Goal: Task Accomplishment & Management: Use online tool/utility

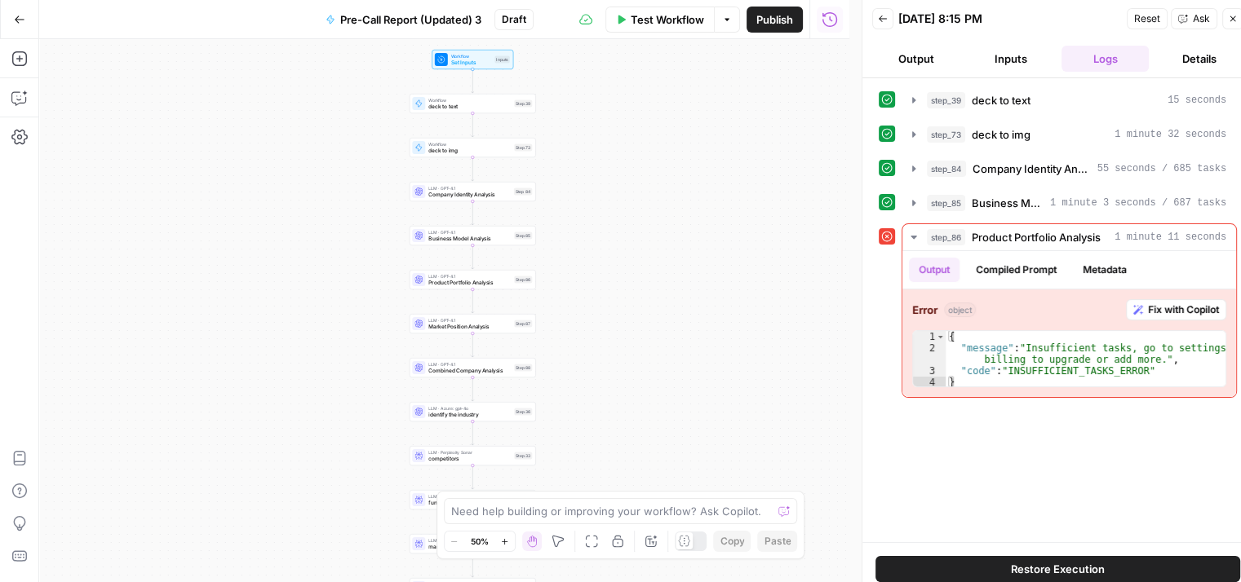
click at [1235, 16] on icon "button" at bounding box center [1233, 19] width 6 height 6
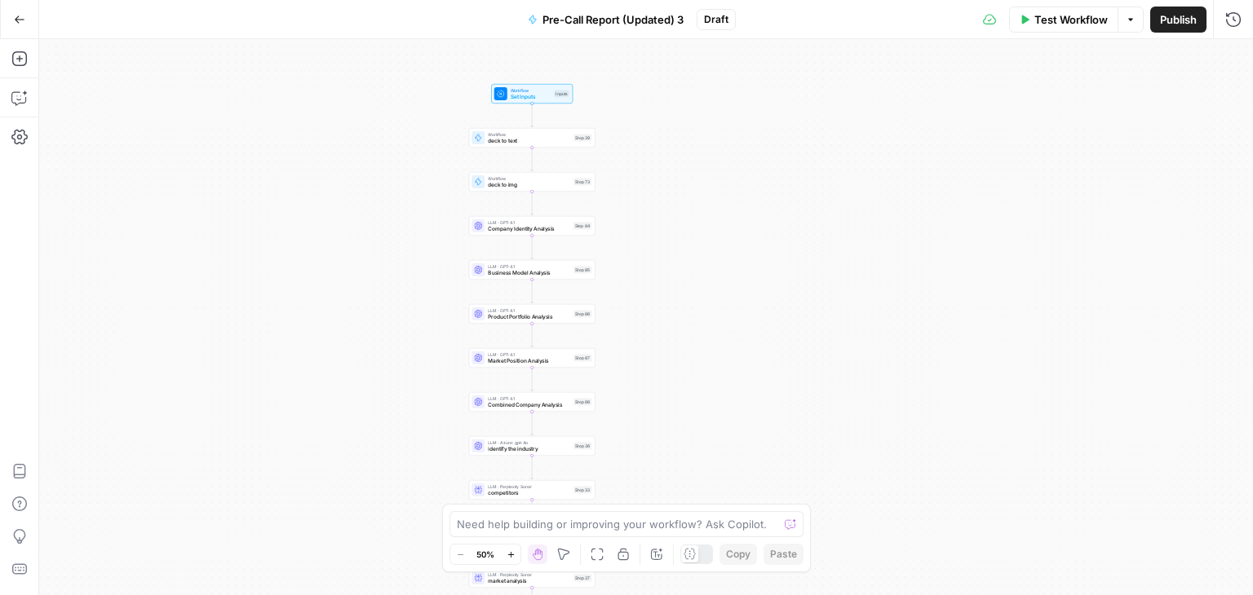
drag, startPoint x: 753, startPoint y: 217, endPoint x: 812, endPoint y: 251, distance: 68.7
click at [812, 251] on div "true true true false false false Workflow Set Inputs Inputs Workflow deck to te…" at bounding box center [646, 317] width 1214 height 556
click at [1055, 18] on span "Test Workflow" at bounding box center [1070, 19] width 73 height 16
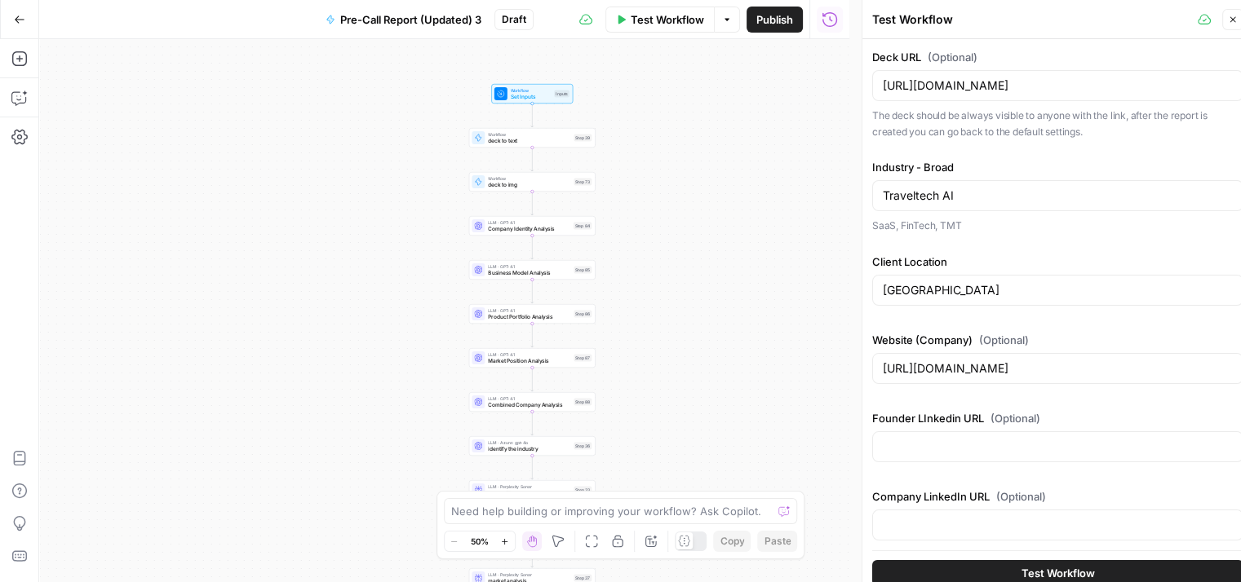
click at [1015, 562] on button "Test Workflow" at bounding box center [1057, 573] width 371 height 26
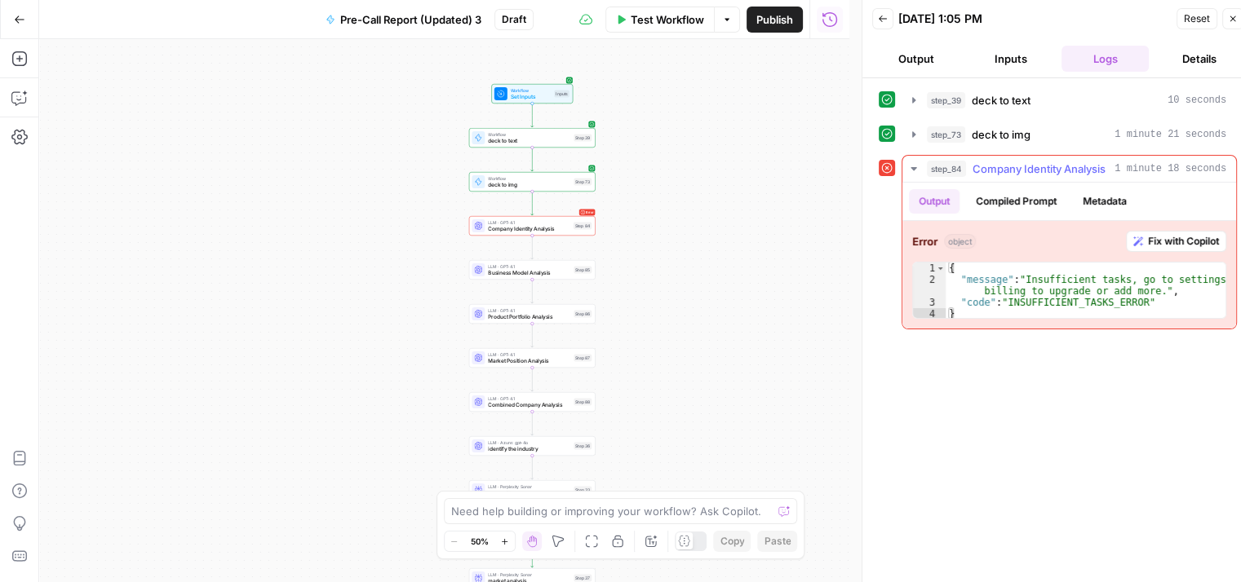
click at [916, 165] on icon "button" at bounding box center [913, 168] width 13 height 13
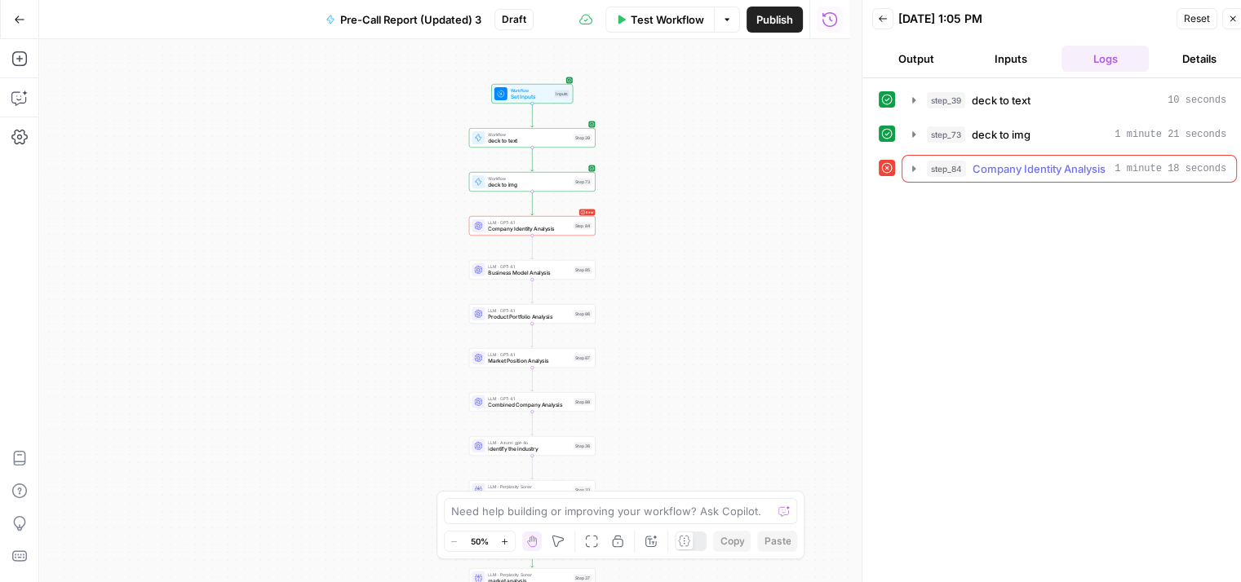
click at [916, 165] on icon "button" at bounding box center [913, 168] width 13 height 13
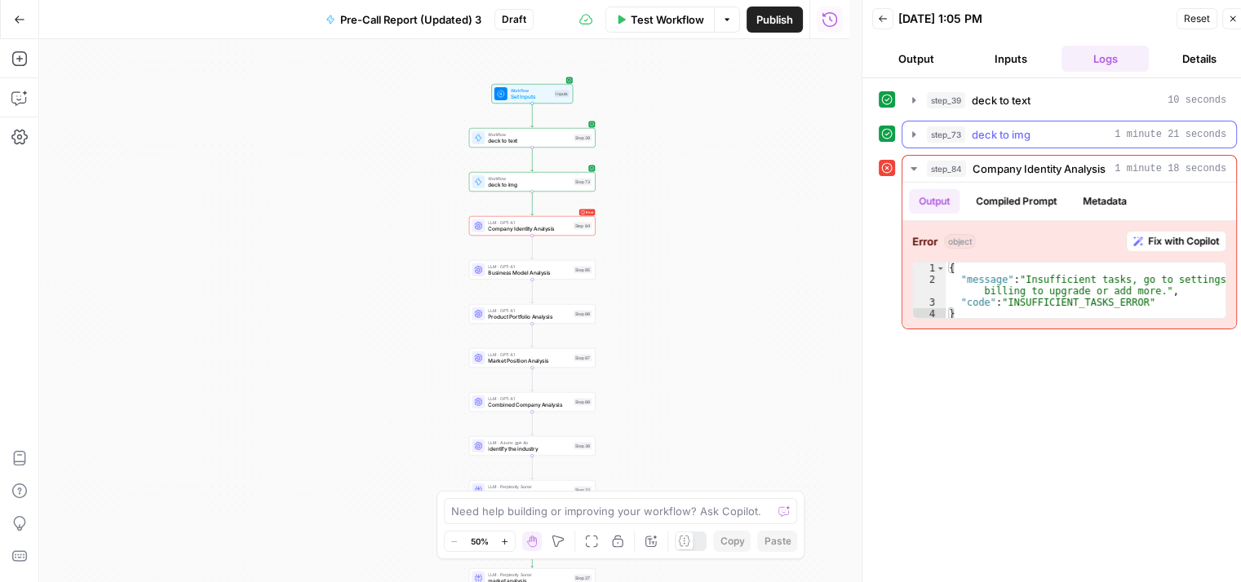
click at [919, 136] on icon "button" at bounding box center [913, 134] width 13 height 13
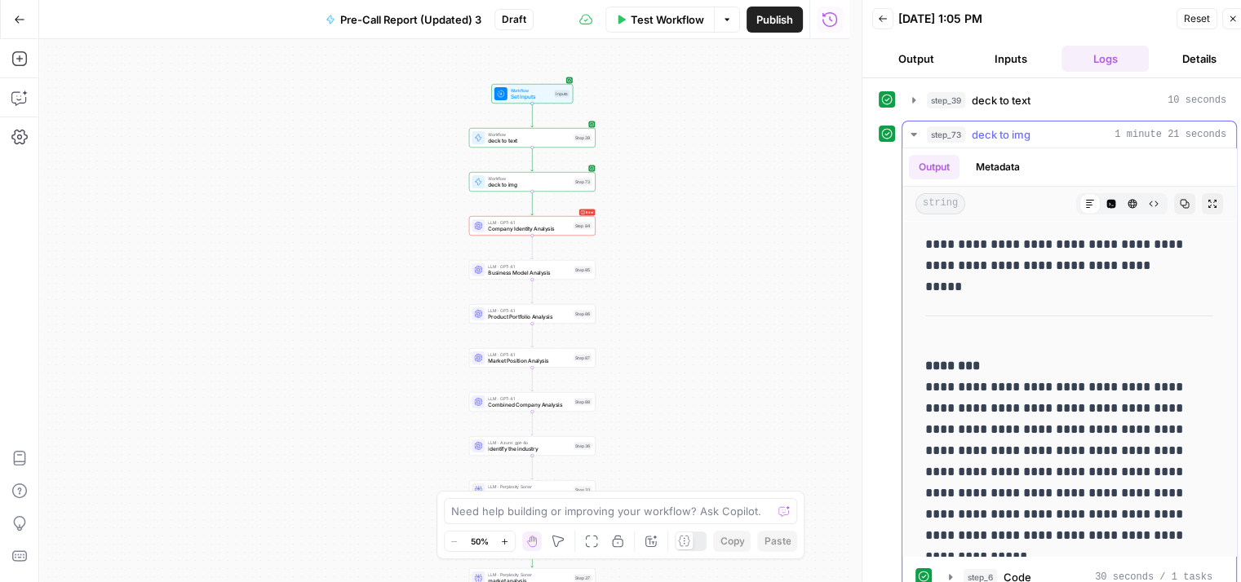
click at [919, 136] on icon "button" at bounding box center [913, 134] width 13 height 13
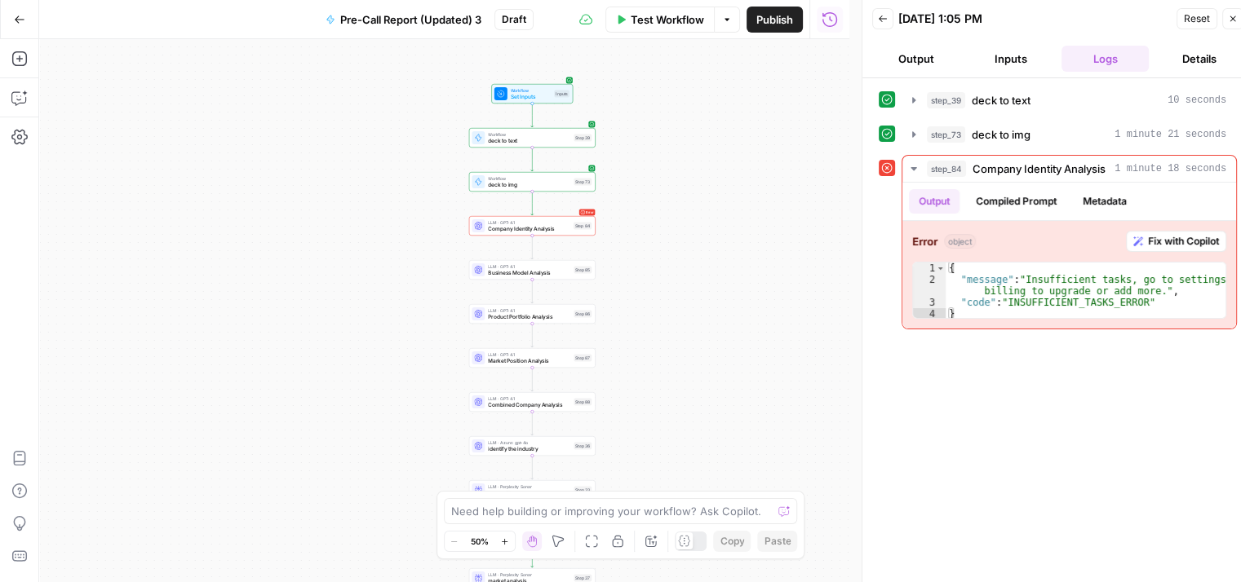
click at [987, 490] on div "step_39 deck to text 10 seconds step_73 deck to img 1 minute 21 seconds step_84…" at bounding box center [1057, 336] width 358 height 501
click at [1182, 68] on button "Details" at bounding box center [1199, 59] width 88 height 26
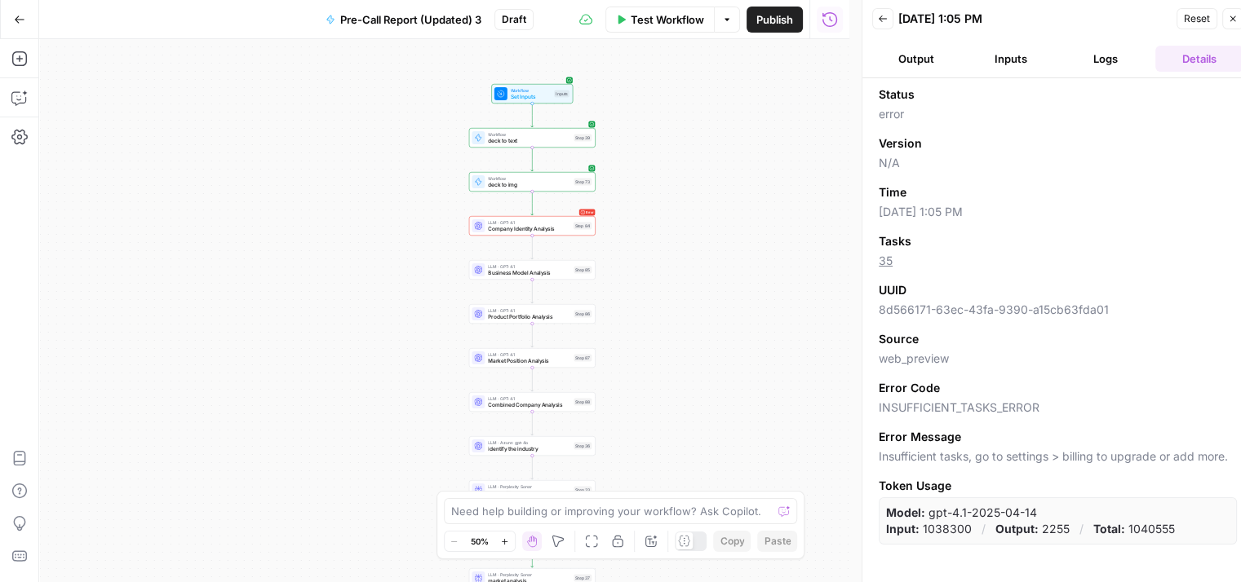
click at [1083, 62] on button "Logs" at bounding box center [1105, 59] width 88 height 26
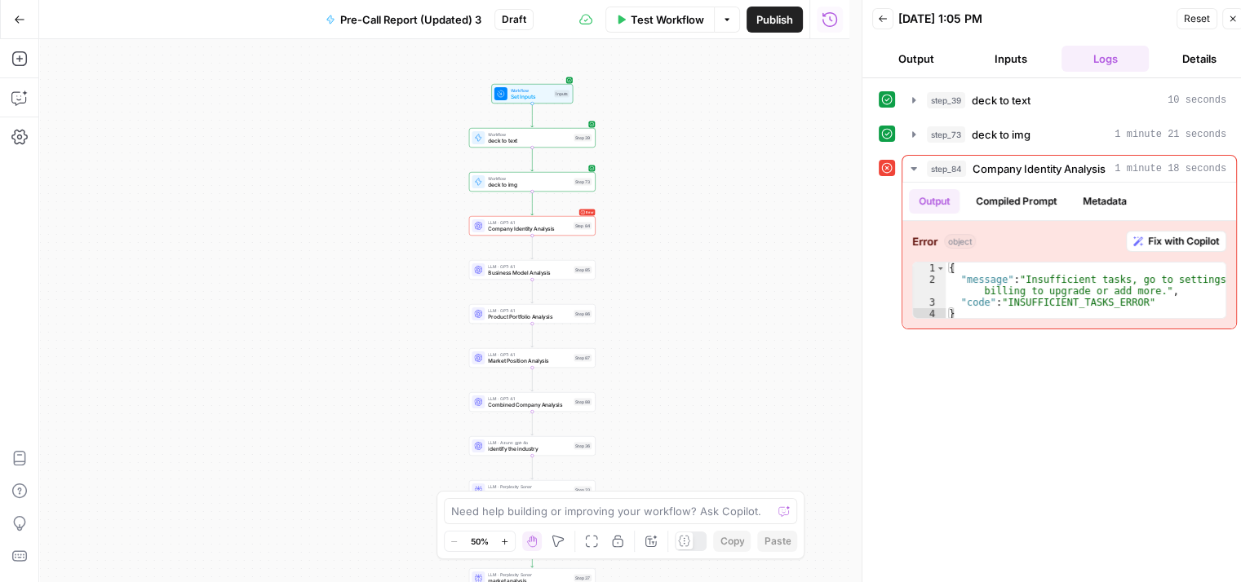
click at [1171, 64] on button "Details" at bounding box center [1199, 59] width 88 height 26
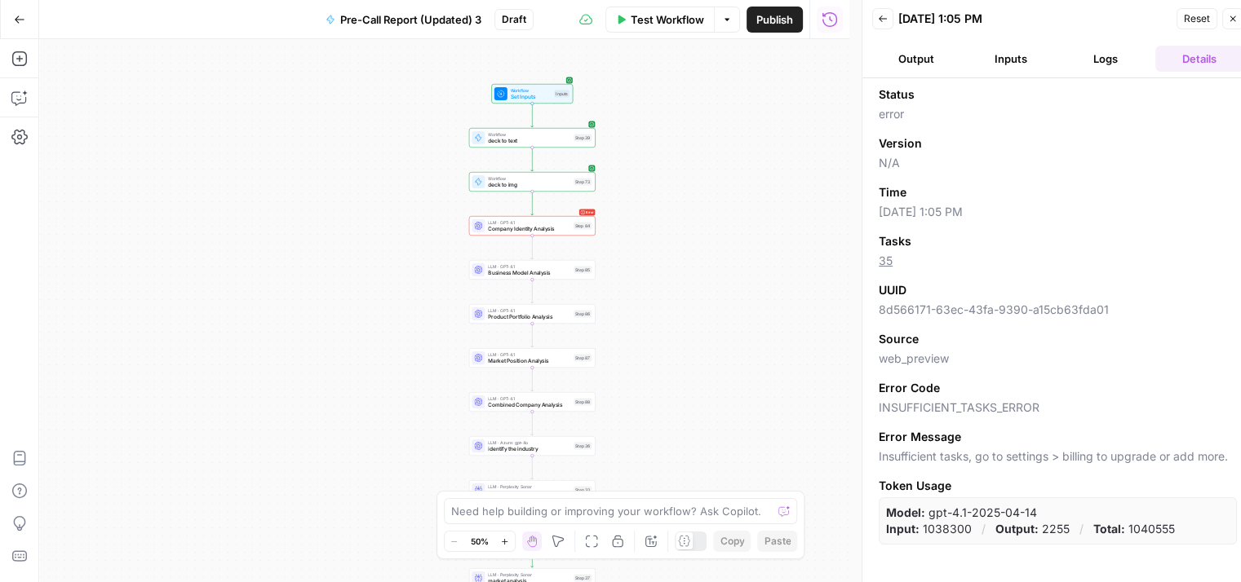
click at [1096, 63] on button "Logs" at bounding box center [1105, 59] width 88 height 26
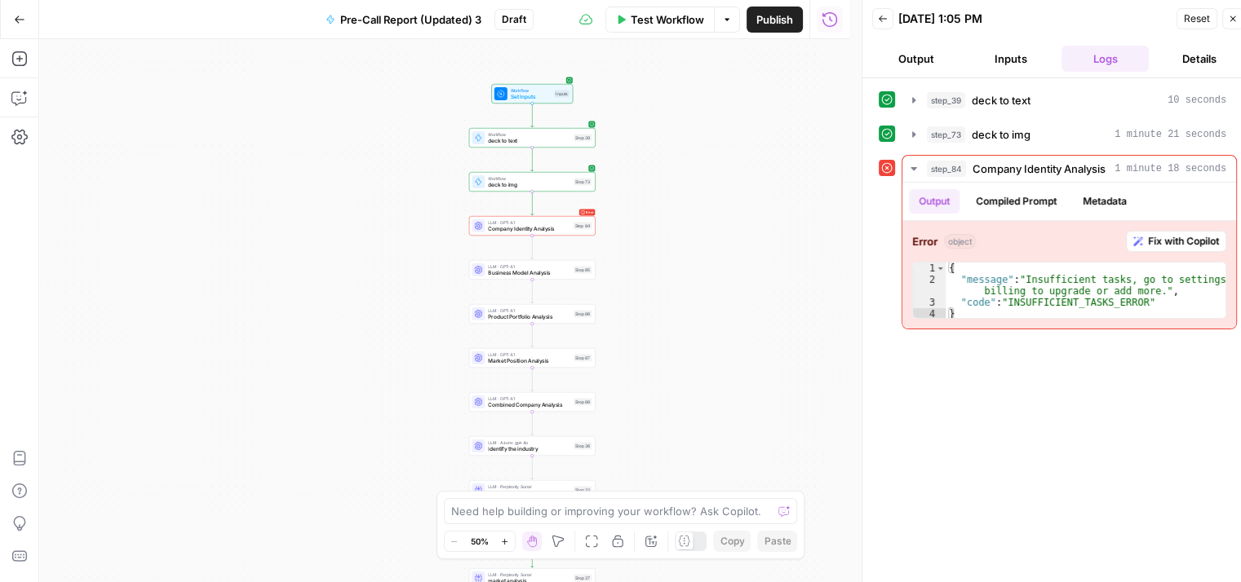
click at [1065, 406] on div "step_39 deck to text 10 seconds step_73 deck to img 1 minute 21 seconds step_84…" at bounding box center [1057, 336] width 358 height 501
